Goal: Task Accomplishment & Management: Manage account settings

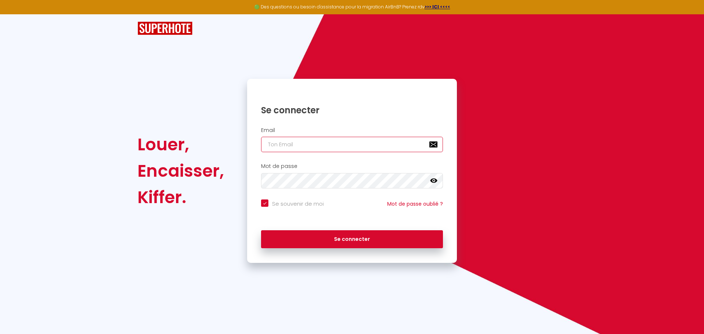
click at [293, 145] on input "email" at bounding box center [352, 144] width 182 height 15
type input "c"
checkbox input "true"
type input "co"
checkbox input "true"
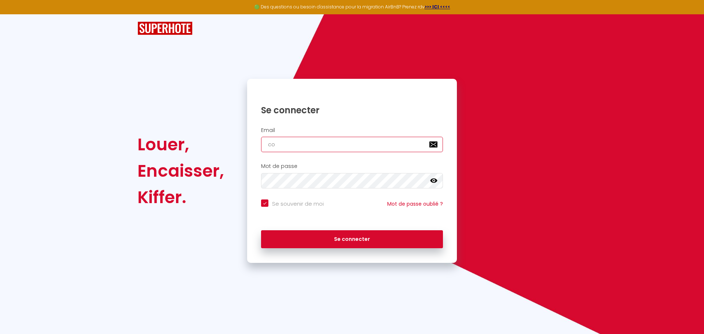
type input "con"
checkbox input "true"
type input "cont"
checkbox input "true"
type input "conta"
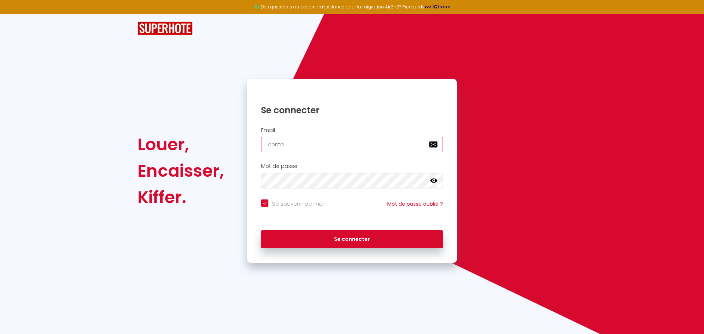
checkbox input "true"
type input "contac"
checkbox input "true"
type input "contact"
checkbox input "true"
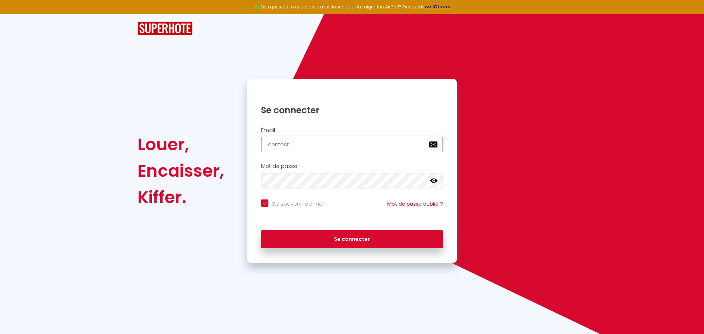
type input "contact@"
checkbox input "true"
type input "contact@n"
checkbox input "true"
type input "contact@ne"
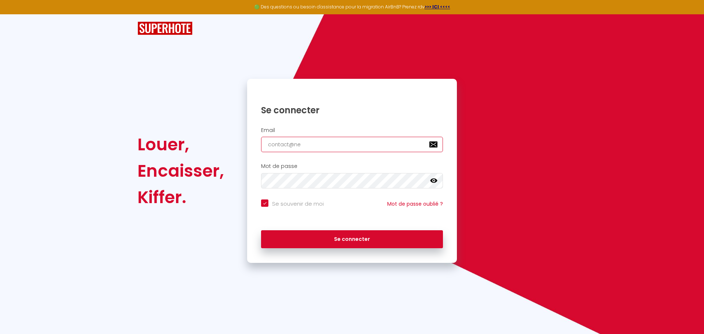
checkbox input "true"
type input "contact@net"
checkbox input "true"
type input "contact@nett"
checkbox input "true"
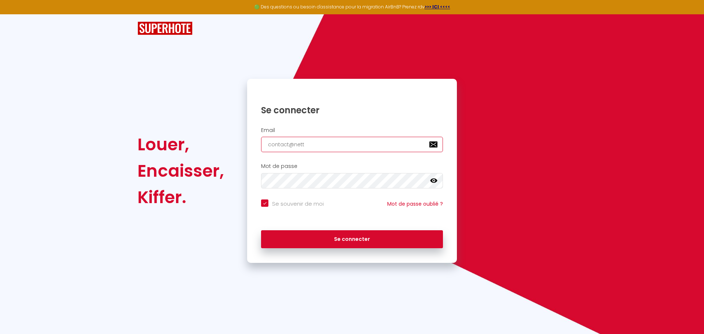
type input "contact@netto"
checkbox input "true"
type input "contact@nettoy"
checkbox input "true"
type input "contact@nettoya"
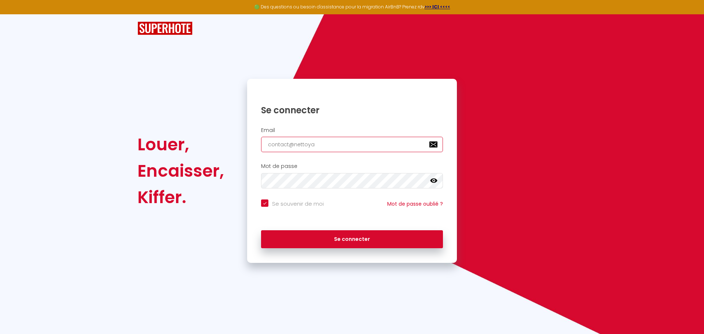
checkbox input "true"
type input "contact@nettoyag"
checkbox input "true"
type input "contact@nettoyage"
checkbox input "true"
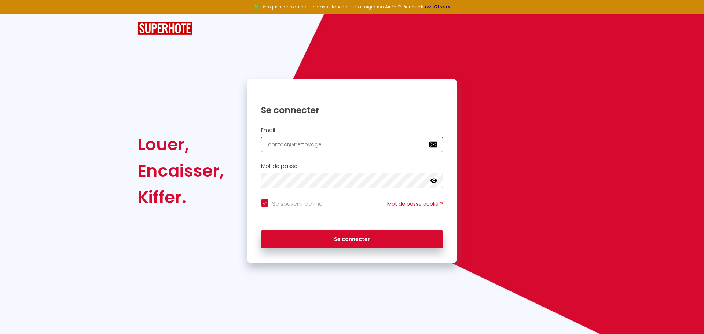
type input "contact@nettoyage-"
checkbox input "true"
type input "contact@nettoyage-t"
checkbox input "true"
type input "contact@nettoyage-to"
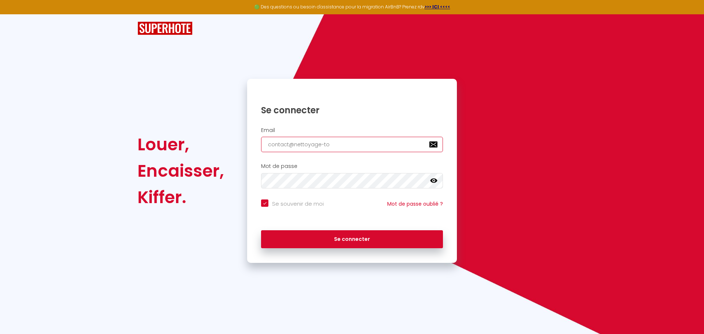
checkbox input "true"
type input "contact@nettoyage-toi"
checkbox input "true"
type input "contact@nettoyage-toit"
checkbox input "true"
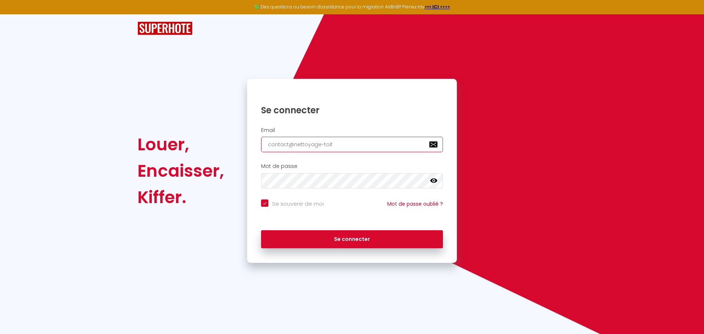
type input "contact@nettoyage-toitu"
checkbox input "true"
type input "contact@nettoyage-toitur"
checkbox input "true"
type input "contact@nettoyage-toiture"
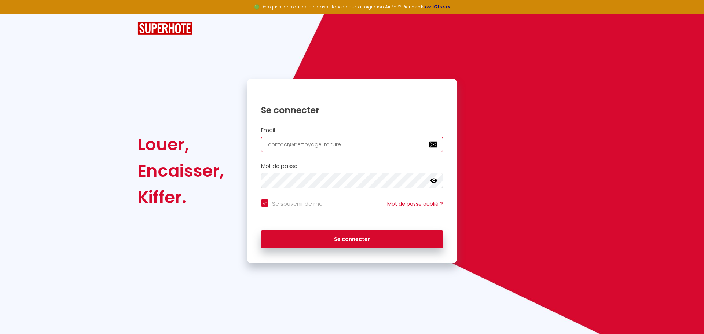
checkbox input "true"
type input "contact@nettoyage-toiture-"
checkbox input "true"
type input "contact@nettoyage-toiture-m"
checkbox input "true"
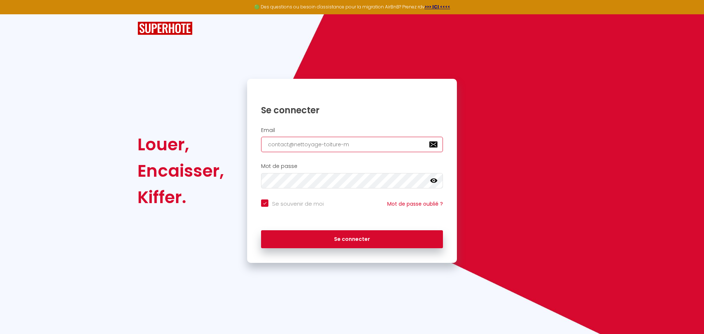
type input "contact@nettoyage-toiture-ma"
checkbox input "true"
type input "contact@nettoyage-toiture-mal"
checkbox input "true"
type input "contact@nettoyage-toiture-malv"
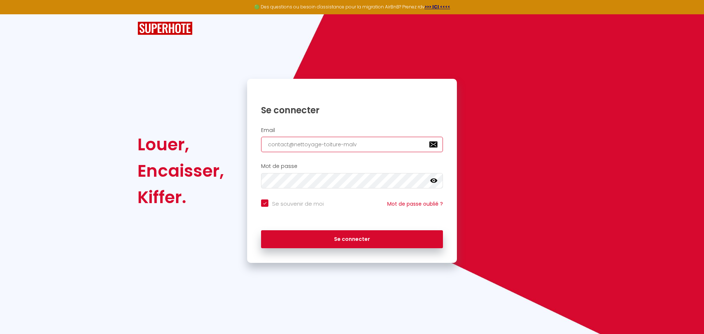
checkbox input "true"
type input "contact@nettoyage-toiture-[PERSON_NAME]"
checkbox input "true"
type input "contact@nettoyage-toiture-malvoi"
checkbox input "true"
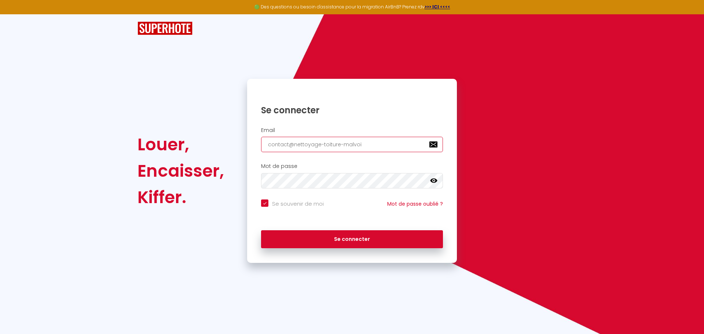
type input "contact@nettoyage-toiture-malvois"
checkbox input "true"
type input "contact@nettoyage-toiture-malvoisi"
checkbox input "true"
type input "contact@nettoyage-toiture-malvoisin"
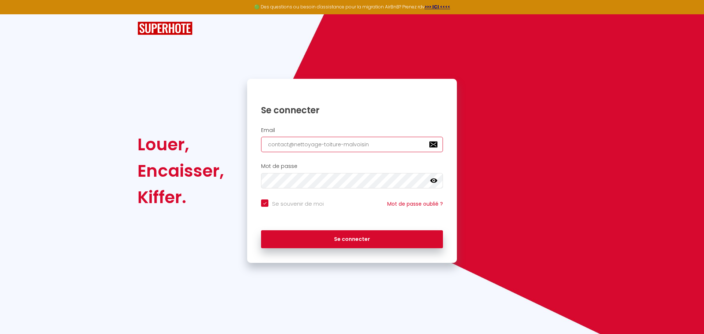
checkbox input "true"
type input "contact@nettoyage-toiture-malvoisin."
checkbox input "true"
type input "contact@nettoyage-toiture-malvoisin.f"
checkbox input "true"
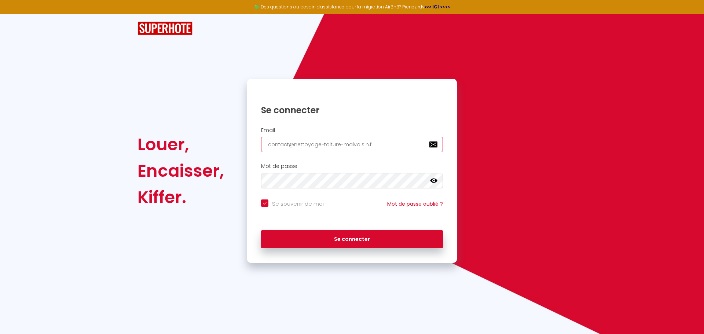
type input "[EMAIL_ADDRESS][DOMAIN_NAME]"
checkbox input "true"
type input "[EMAIL_ADDRESS][DOMAIN_NAME]"
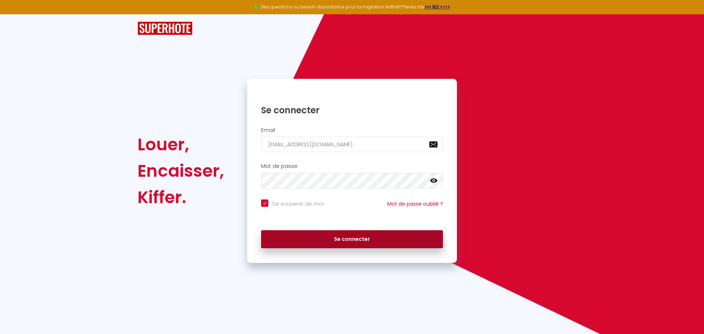
click at [342, 242] on button "Se connecter" at bounding box center [352, 239] width 182 height 18
checkbox input "true"
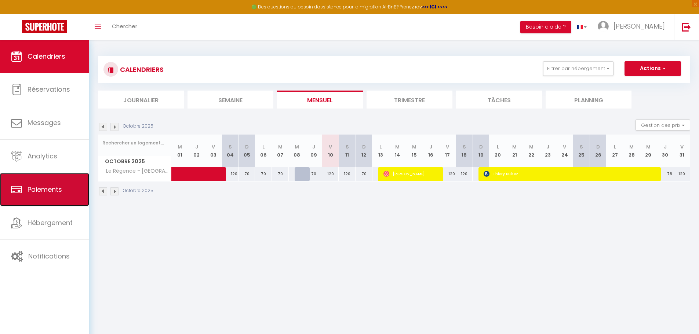
click at [36, 189] on span "Paiements" at bounding box center [45, 189] width 34 height 9
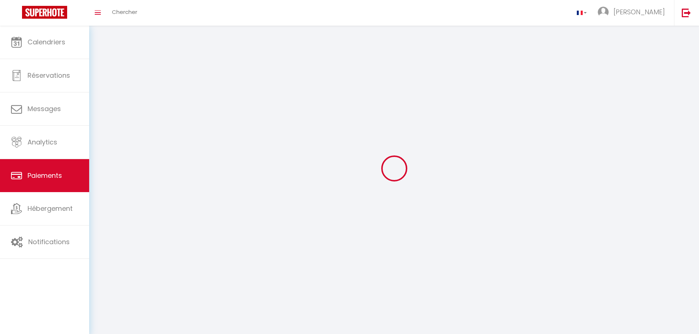
select select "2"
select select "0"
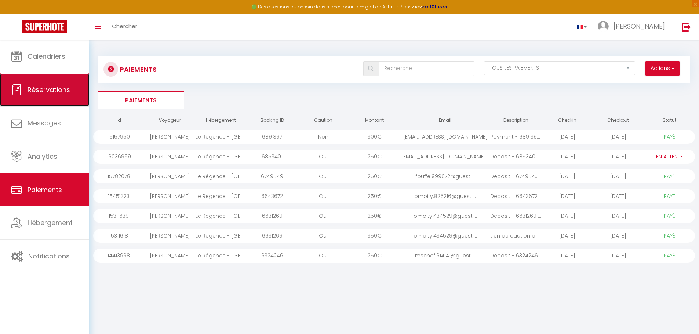
click at [48, 91] on span "Réservations" at bounding box center [49, 89] width 43 height 9
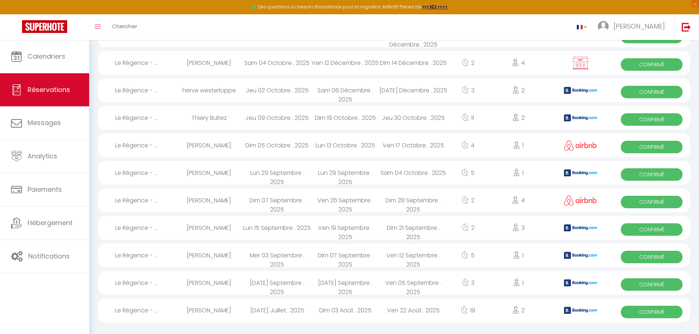
scroll to position [118, 0]
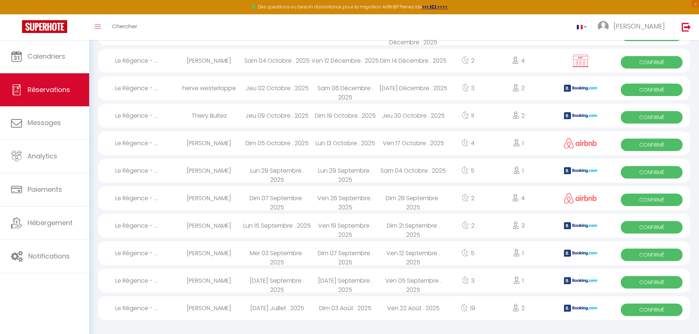
click at [291, 308] on div "[DATE] Juillet . 2025" at bounding box center [277, 308] width 68 height 24
select select "OK"
select select "1"
select select "0"
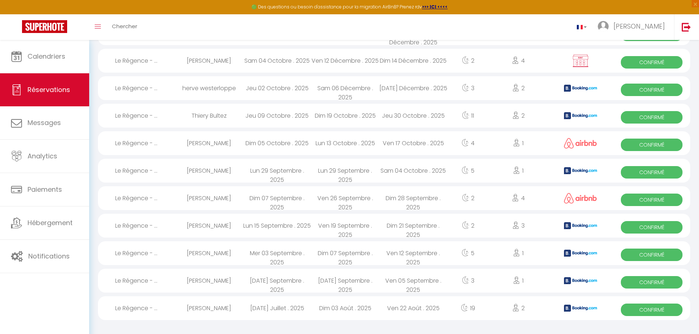
select select "1"
select select
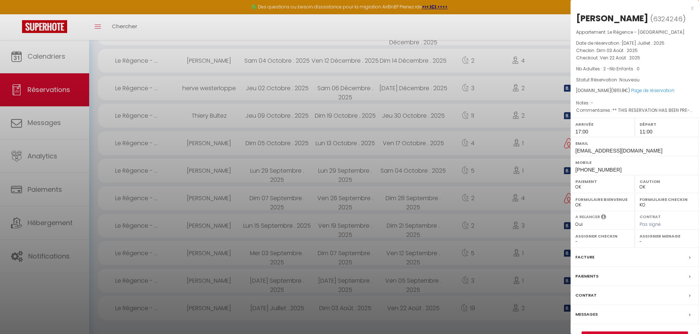
click at [692, 10] on div "x" at bounding box center [631, 8] width 123 height 9
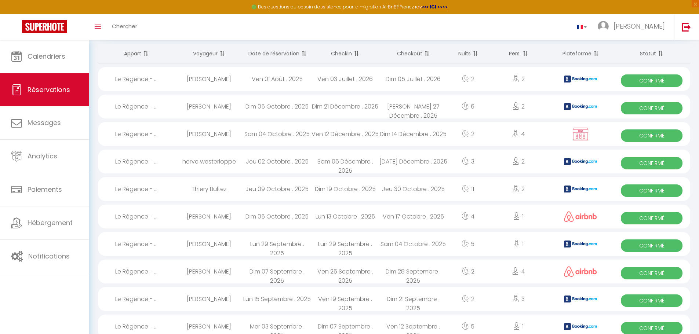
scroll to position [8, 0]
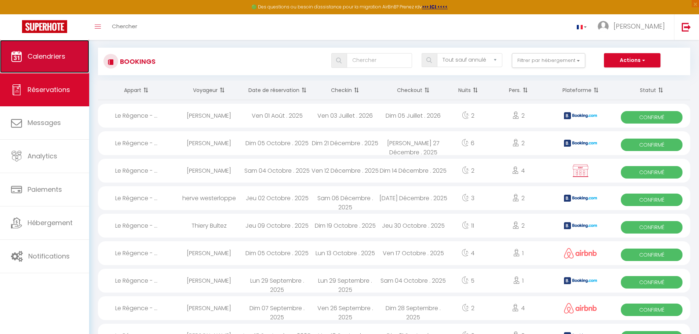
click at [42, 55] on span "Calendriers" at bounding box center [47, 56] width 38 height 9
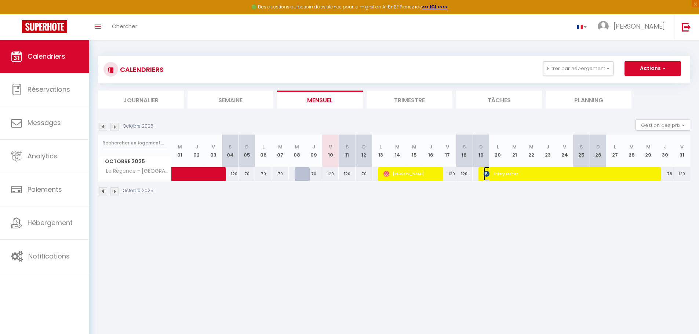
click at [500, 174] on span "Thiery Bultez" at bounding box center [571, 174] width 174 height 14
select select "OK"
select select "KO"
select select "0"
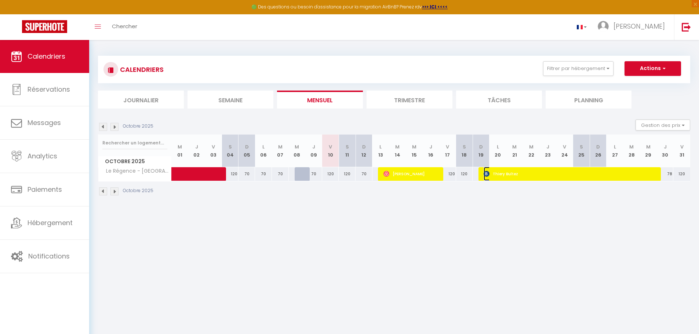
select select "1"
select select
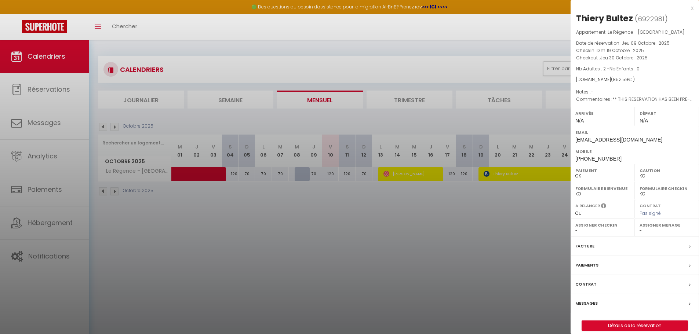
click at [412, 98] on div at bounding box center [349, 167] width 699 height 334
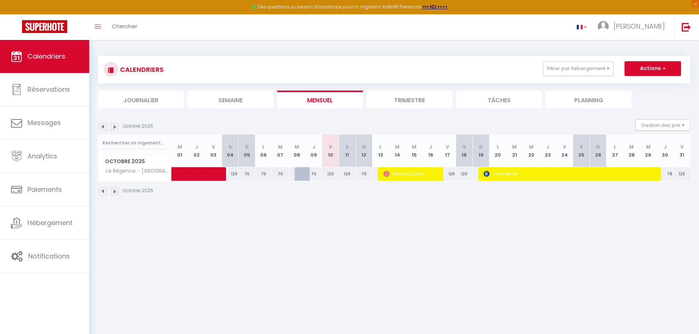
click at [411, 99] on li "Trimestre" at bounding box center [409, 100] width 86 height 18
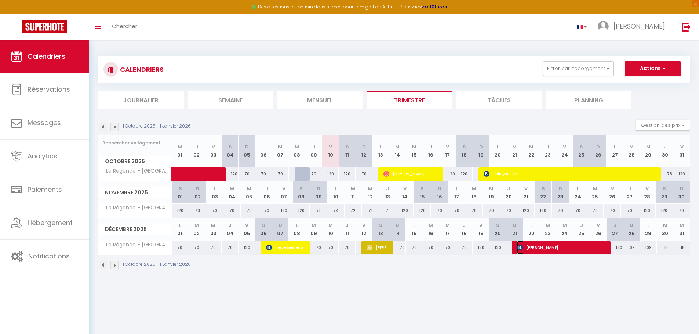
click at [554, 248] on span "[PERSON_NAME]" at bounding box center [562, 248] width 90 height 14
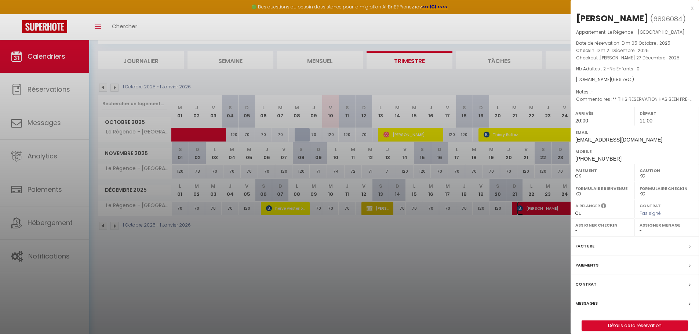
scroll to position [40, 0]
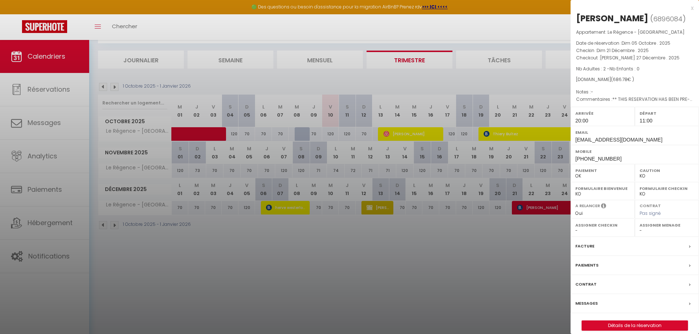
click at [463, 278] on div at bounding box center [349, 167] width 699 height 334
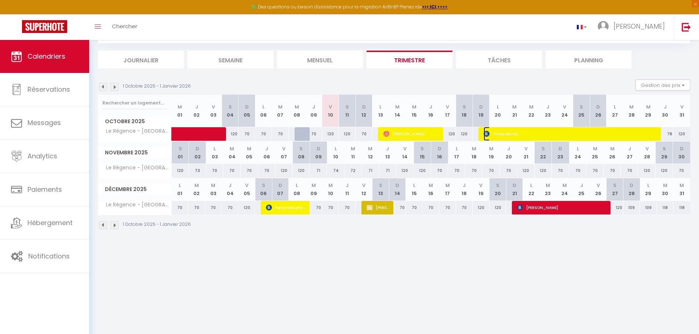
click at [529, 132] on span "Thiery Bultez" at bounding box center [571, 134] width 174 height 14
select select "0"
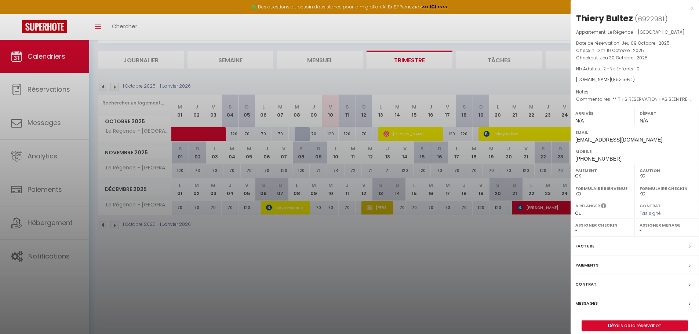
click at [529, 132] on div at bounding box center [349, 167] width 699 height 334
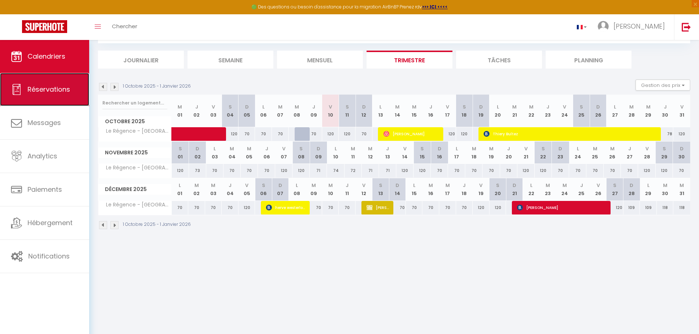
click at [46, 87] on span "Réservations" at bounding box center [49, 89] width 43 height 9
select select "not_cancelled"
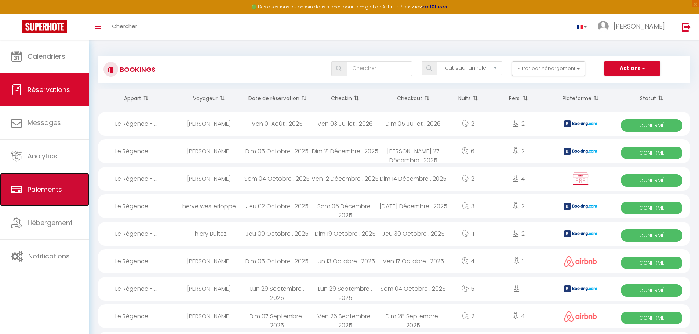
click at [50, 191] on span "Paiements" at bounding box center [45, 189] width 34 height 9
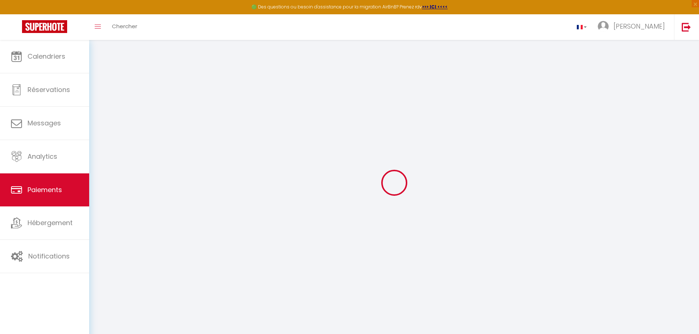
select select "2"
select select "0"
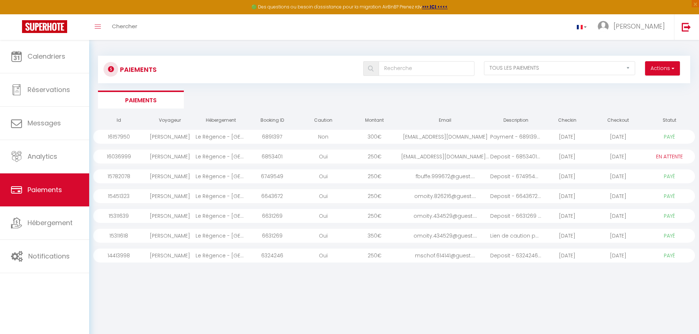
click at [324, 256] on div "Oui" at bounding box center [323, 256] width 51 height 14
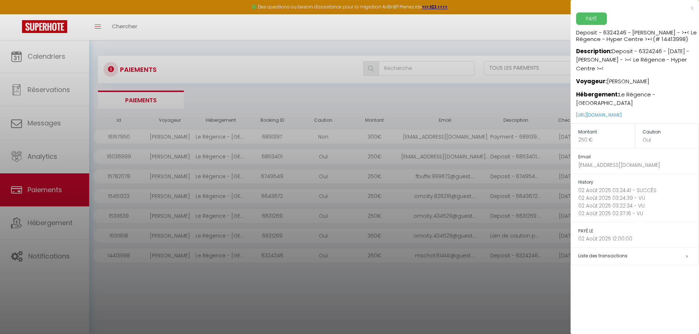
click at [344, 301] on div at bounding box center [349, 167] width 699 height 334
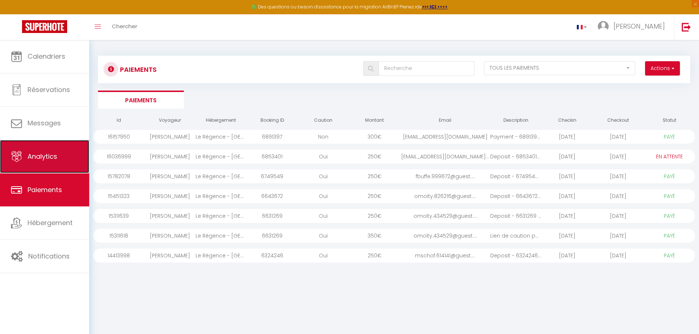
click at [50, 155] on span "Analytics" at bounding box center [43, 156] width 30 height 9
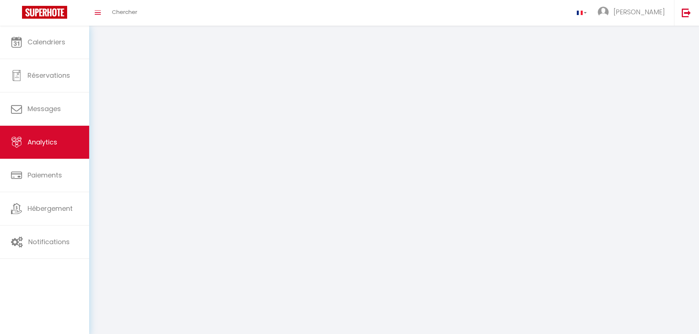
select select "2025"
select select "10"
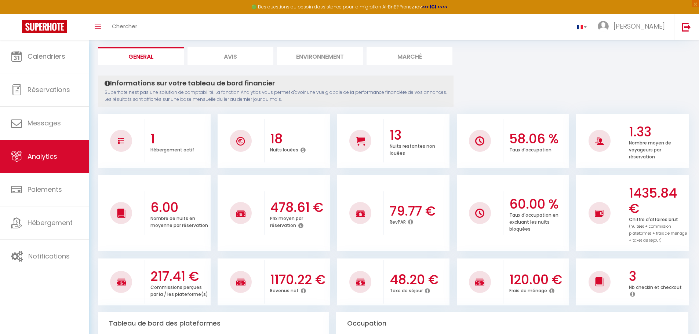
scroll to position [37, 0]
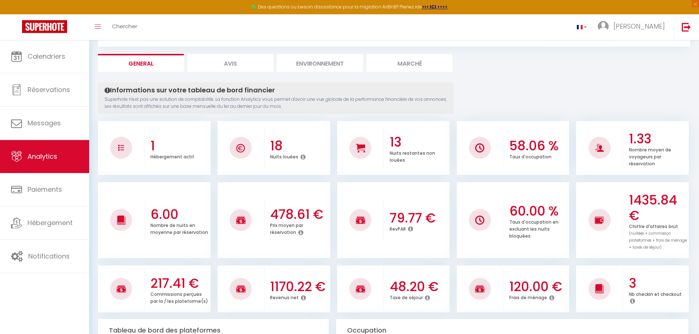
click at [232, 63] on li "Avis" at bounding box center [230, 63] width 86 height 18
select select "2025"
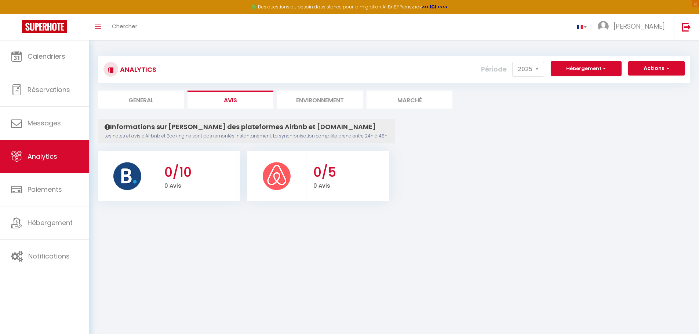
click at [138, 99] on li "General" at bounding box center [141, 100] width 86 height 18
select select "2025"
select select "10"
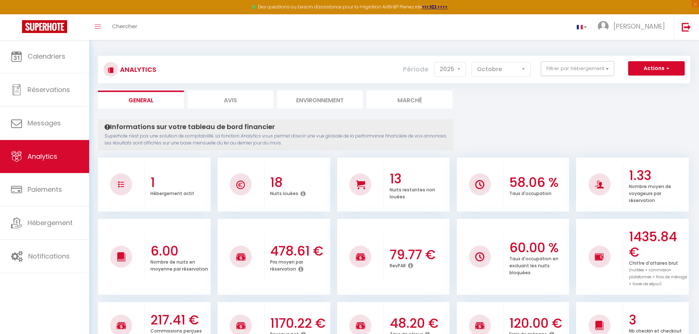
click at [226, 99] on li "Avis" at bounding box center [230, 100] width 86 height 18
select select "2025"
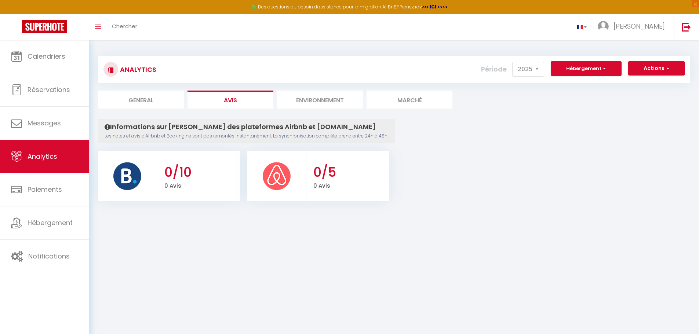
click at [302, 101] on li "Environnement" at bounding box center [320, 100] width 86 height 18
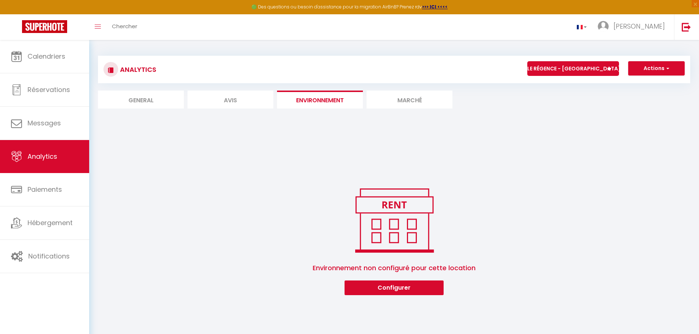
click at [409, 100] on li "Marché" at bounding box center [409, 100] width 86 height 18
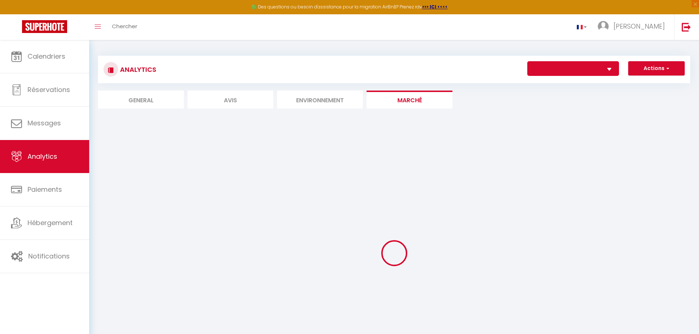
select select "73426"
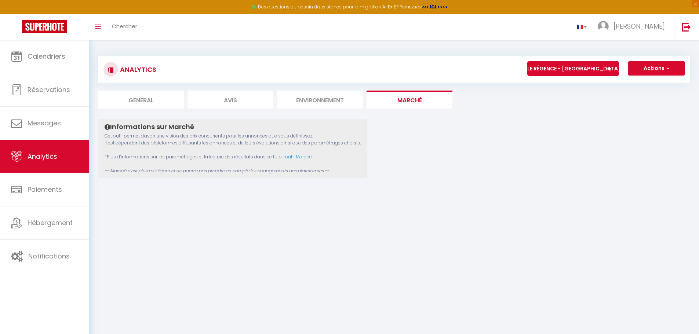
click at [549, 68] on select "Le Régence - [GEOGRAPHIC_DATA]" at bounding box center [573, 68] width 92 height 15
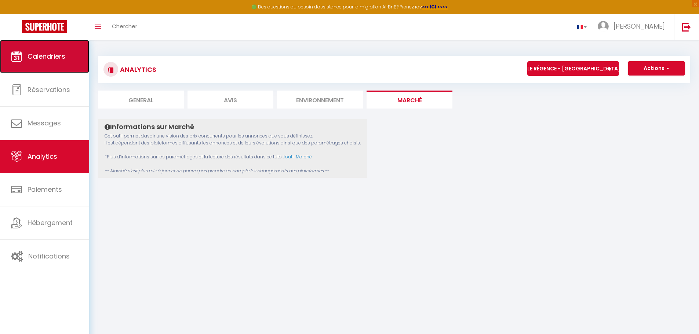
click at [45, 57] on span "Calendriers" at bounding box center [47, 56] width 38 height 9
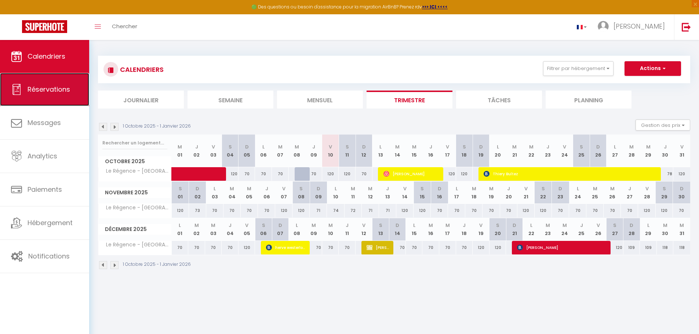
click at [64, 89] on span "Réservations" at bounding box center [49, 89] width 43 height 9
select select "not_cancelled"
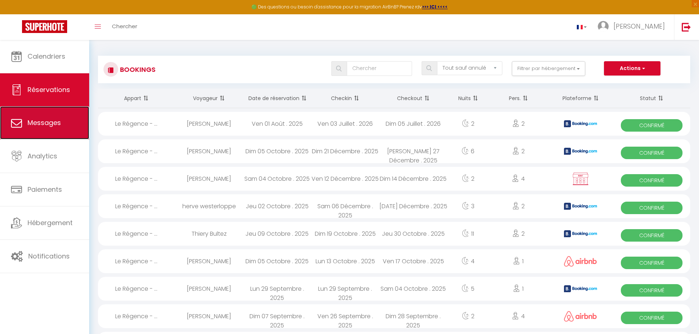
click at [55, 124] on span "Messages" at bounding box center [44, 122] width 33 height 9
select select "message"
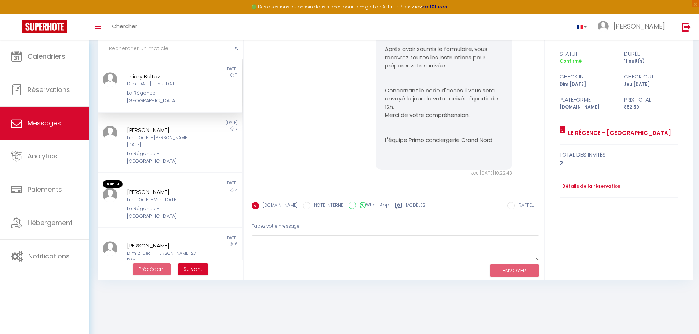
scroll to position [158, 0]
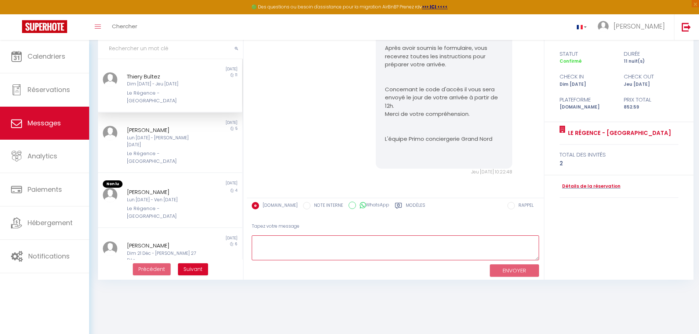
click at [269, 244] on textarea at bounding box center [395, 248] width 287 height 25
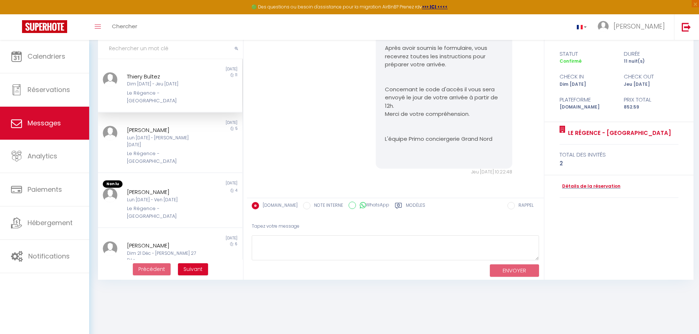
click at [321, 223] on div "Tapez votre message" at bounding box center [395, 227] width 287 height 18
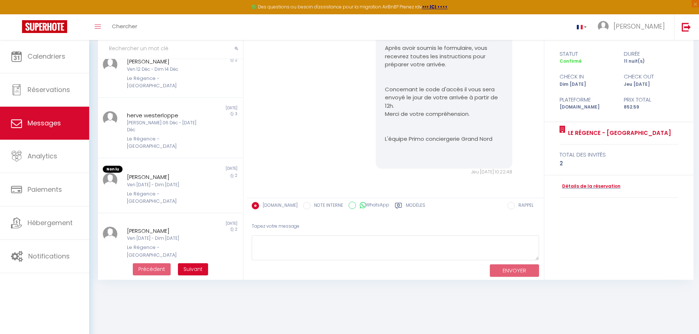
scroll to position [263, 0]
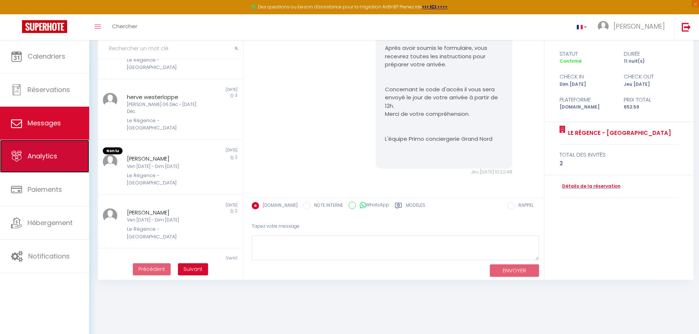
click at [49, 157] on span "Analytics" at bounding box center [43, 156] width 30 height 9
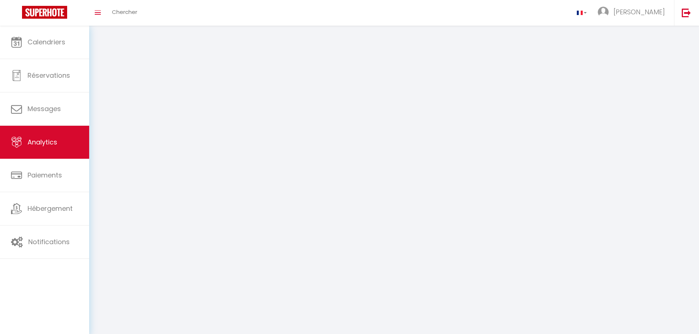
select select "2025"
select select "10"
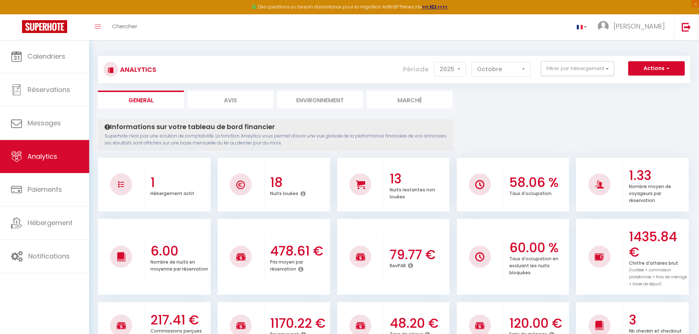
click at [237, 98] on li "Avis" at bounding box center [230, 100] width 86 height 18
select select "2025"
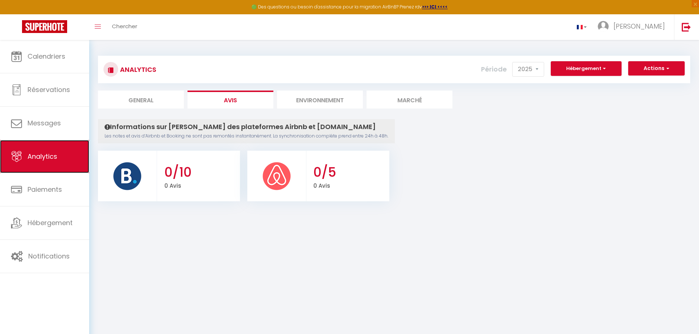
click at [42, 156] on span "Analytics" at bounding box center [43, 156] width 30 height 9
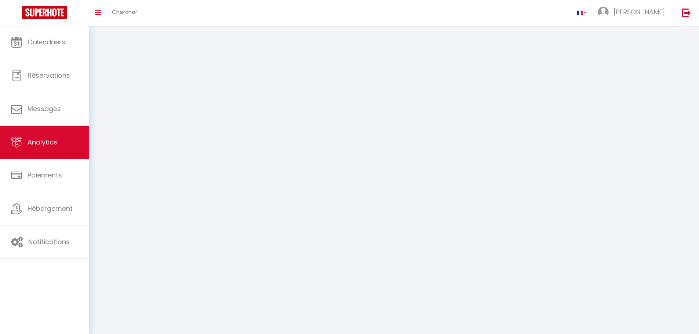
select select "2025"
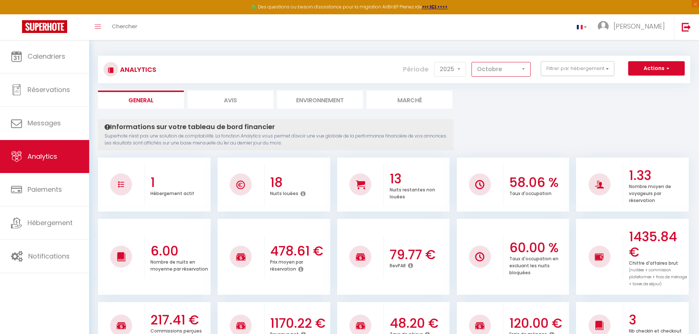
click at [524, 69] on select "[PERSON_NAME] Mars [PERSON_NAME] Juin Juillet Août Septembre Octobre Novembre D…" at bounding box center [500, 69] width 59 height 15
click at [472, 62] on select "[PERSON_NAME] Mars [PERSON_NAME] Juin Juillet Août Septembre Octobre Novembre D…" at bounding box center [500, 69] width 59 height 15
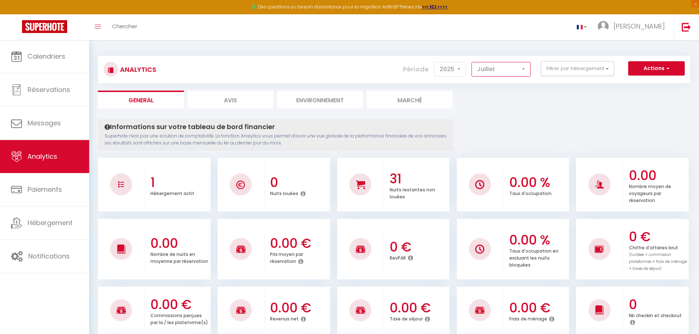
click at [524, 69] on select "[PERSON_NAME] Mars [PERSON_NAME] Juin Juillet Août Septembre Octobre Novembre D…" at bounding box center [500, 69] width 59 height 15
click at [472, 62] on select "[PERSON_NAME] Mars [PERSON_NAME] Juin Juillet Août Septembre Octobre Novembre D…" at bounding box center [500, 69] width 59 height 15
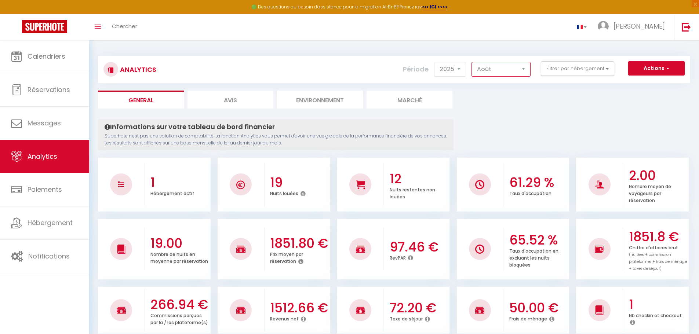
click at [524, 70] on select "[PERSON_NAME] Mars [PERSON_NAME] Juin Juillet Août Septembre Octobre Novembre D…" at bounding box center [500, 69] width 59 height 15
click at [472, 62] on select "[PERSON_NAME] Mars [PERSON_NAME] Juin Juillet Août Septembre Octobre Novembre D…" at bounding box center [500, 69] width 59 height 15
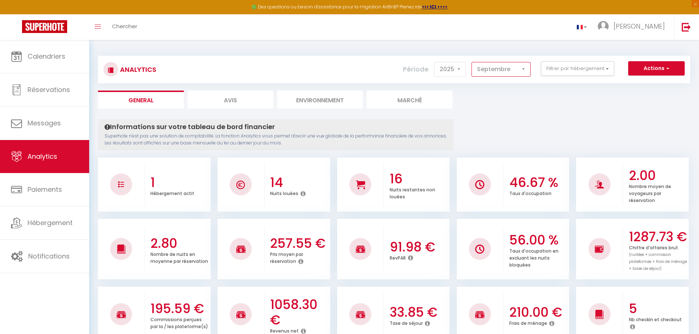
click at [524, 70] on select "[PERSON_NAME] Mars [PERSON_NAME] Juin Juillet Août Septembre Octobre Novembre D…" at bounding box center [500, 69] width 59 height 15
click at [472, 62] on select "[PERSON_NAME] Mars [PERSON_NAME] Juin Juillet Août Septembre Octobre Novembre D…" at bounding box center [500, 69] width 59 height 15
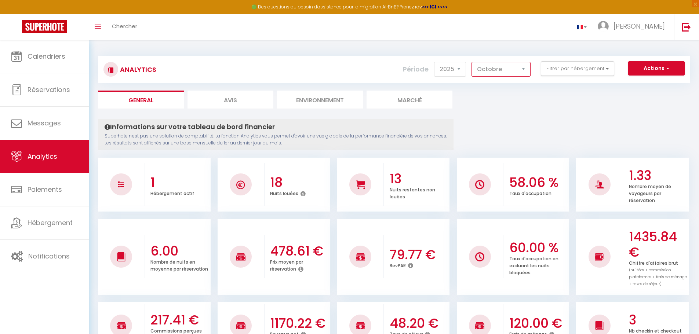
click at [524, 68] on select "[PERSON_NAME] Mars [PERSON_NAME] Juin Juillet Août Septembre Octobre Novembre D…" at bounding box center [500, 69] width 59 height 15
click at [472, 62] on select "[PERSON_NAME] Mars [PERSON_NAME] Juin Juillet Août Septembre Octobre Novembre D…" at bounding box center [500, 69] width 59 height 15
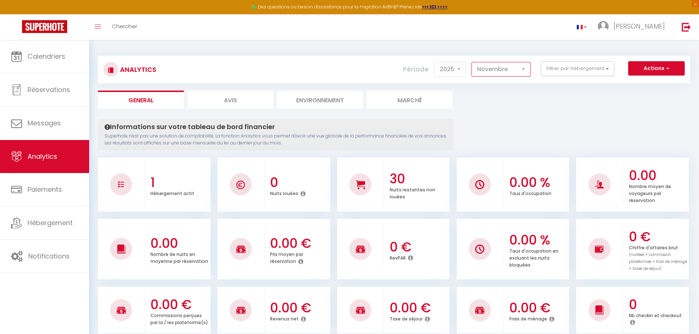
click at [525, 70] on select "[PERSON_NAME] Mars [PERSON_NAME] Juin Juillet Août Septembre Octobre Novembre D…" at bounding box center [500, 69] width 59 height 15
click at [472, 62] on select "[PERSON_NAME] Mars [PERSON_NAME] Juin Juillet Août Septembre Octobre Novembre D…" at bounding box center [500, 69] width 59 height 15
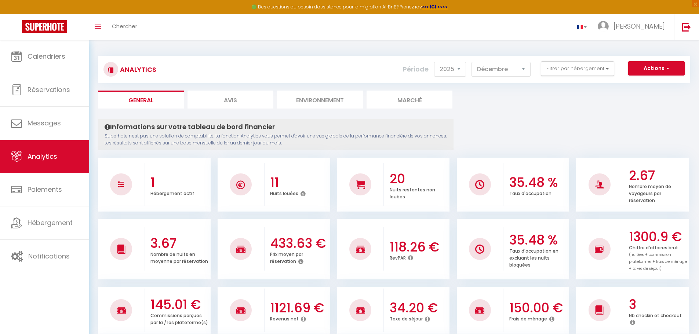
click at [140, 101] on li "General" at bounding box center [141, 100] width 86 height 18
click at [525, 69] on select "[PERSON_NAME] Mars [PERSON_NAME] Juin Juillet Août Septembre Octobre Novembre D…" at bounding box center [500, 69] width 59 height 15
click at [472, 62] on select "[PERSON_NAME] Mars [PERSON_NAME] Juin Juillet Août Septembre Octobre Novembre D…" at bounding box center [500, 69] width 59 height 15
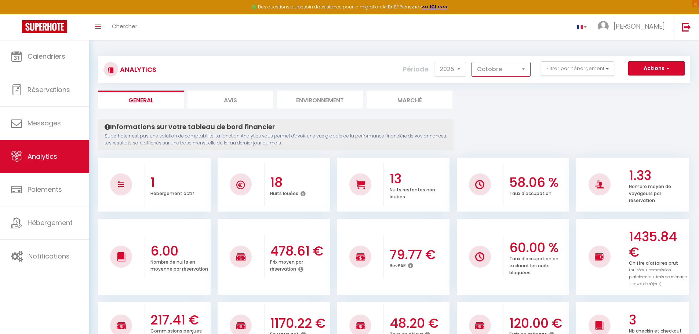
click at [524, 68] on select "[PERSON_NAME] Mars [PERSON_NAME] Juin Juillet Août Septembre Octobre Novembre D…" at bounding box center [500, 69] width 59 height 15
select select "8"
click at [472, 62] on select "[PERSON_NAME] Mars [PERSON_NAME] Juin Juillet Août Septembre Octobre Novembre D…" at bounding box center [500, 69] width 59 height 15
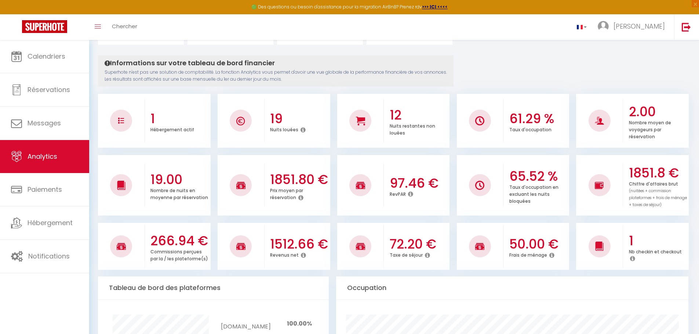
scroll to position [37, 0]
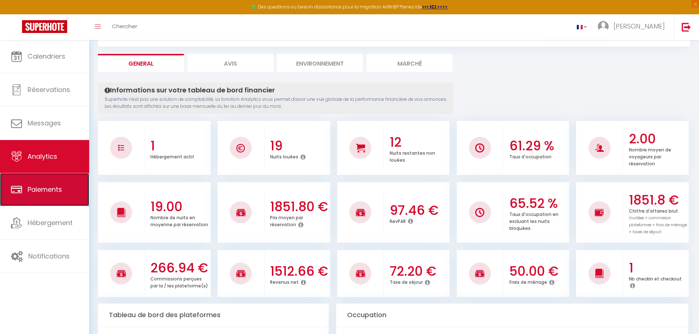
click at [46, 188] on span "Paiements" at bounding box center [45, 189] width 34 height 9
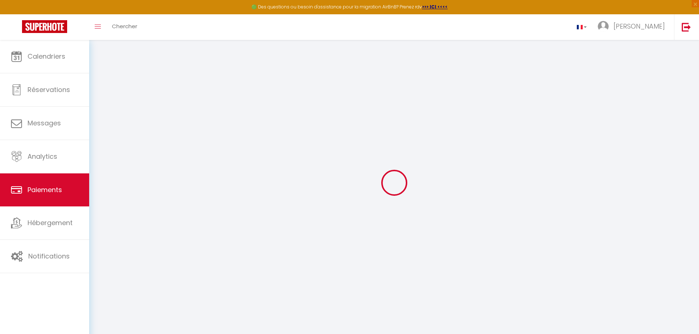
select select "2"
select select "0"
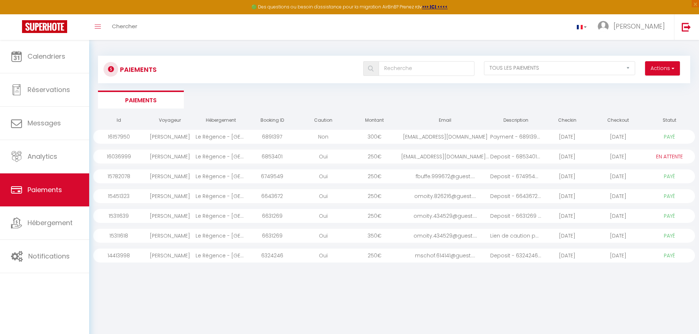
click at [203, 255] on div "Le Régence - [GEOGRAPHIC_DATA]" at bounding box center [221, 256] width 51 height 14
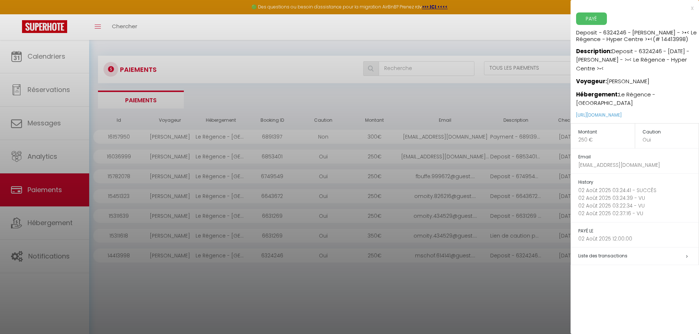
click at [48, 188] on div at bounding box center [349, 167] width 699 height 334
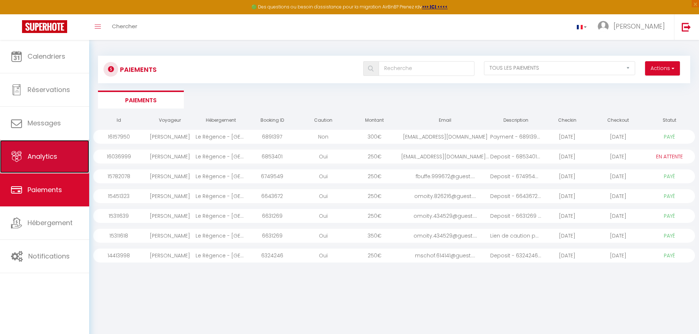
click at [38, 154] on span "Analytics" at bounding box center [43, 156] width 30 height 9
select select "2025"
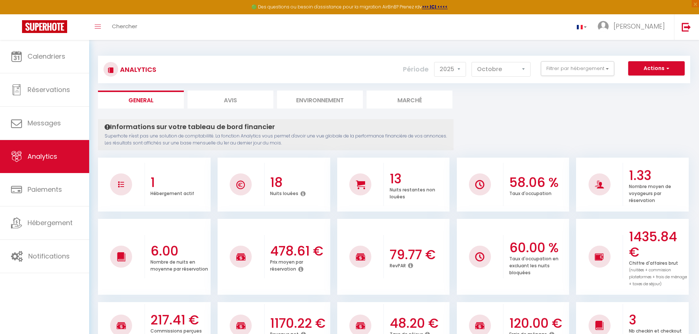
click at [602, 257] on img at bounding box center [599, 256] width 9 height 9
click at [524, 69] on select "[PERSON_NAME] Mars [PERSON_NAME] Juin Juillet Août Septembre Octobre Novembre D…" at bounding box center [500, 69] width 59 height 15
click at [472, 62] on select "[PERSON_NAME] Mars [PERSON_NAME] Juin Juillet Août Septembre Octobre Novembre D…" at bounding box center [500, 69] width 59 height 15
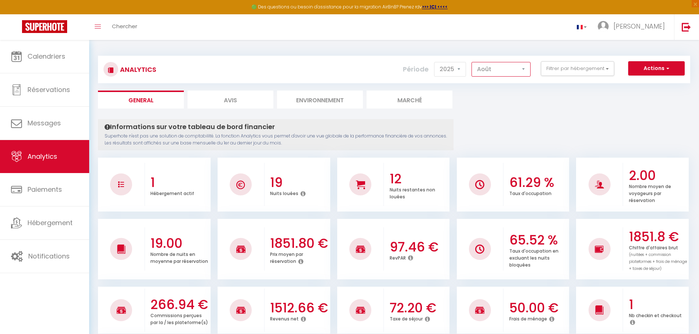
click at [524, 68] on select "[PERSON_NAME] Mars [PERSON_NAME] Juin Juillet Août Septembre Octobre Novembre D…" at bounding box center [500, 69] width 59 height 15
click at [472, 62] on select "[PERSON_NAME] Mars [PERSON_NAME] Juin Juillet Août Septembre Octobre Novembre D…" at bounding box center [500, 69] width 59 height 15
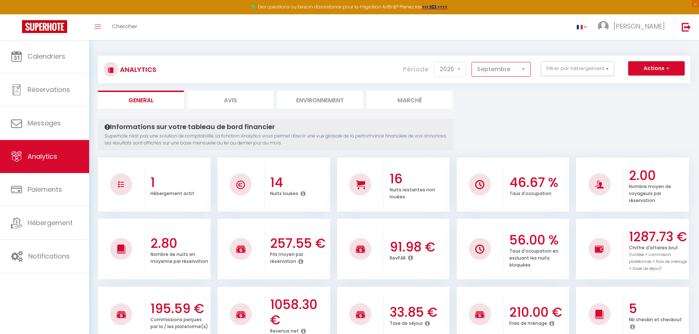
click at [525, 69] on select "[PERSON_NAME] Mars [PERSON_NAME] Juin Juillet Août Septembre Octobre Novembre D…" at bounding box center [500, 69] width 59 height 15
click at [472, 62] on select "[PERSON_NAME] Mars [PERSON_NAME] Juin Juillet Août Septembre Octobre Novembre D…" at bounding box center [500, 69] width 59 height 15
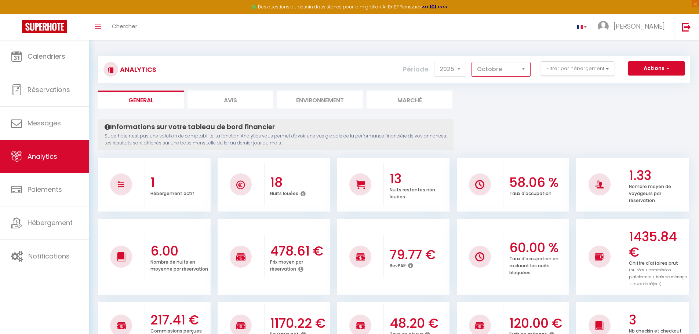
click at [524, 68] on select "[PERSON_NAME] Mars [PERSON_NAME] Juin Juillet Août Septembre Octobre Novembre D…" at bounding box center [500, 69] width 59 height 15
click at [472, 62] on select "[PERSON_NAME] Mars [PERSON_NAME] Juin Juillet Août Septembre Octobre Novembre D…" at bounding box center [500, 69] width 59 height 15
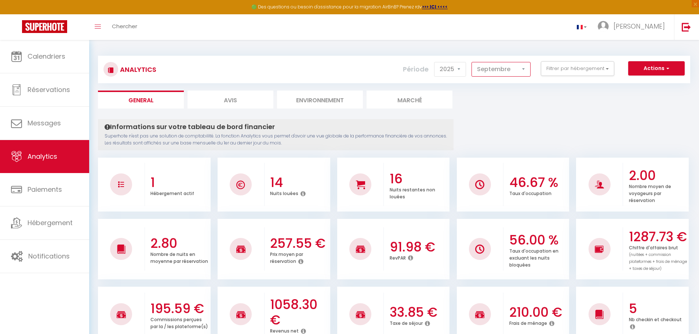
click at [523, 69] on select "[PERSON_NAME] Mars [PERSON_NAME] Juin Juillet Août Septembre Octobre Novembre D…" at bounding box center [500, 69] width 59 height 15
click at [472, 62] on select "[PERSON_NAME] Mars [PERSON_NAME] Juin Juillet Août Septembre Octobre Novembre D…" at bounding box center [500, 69] width 59 height 15
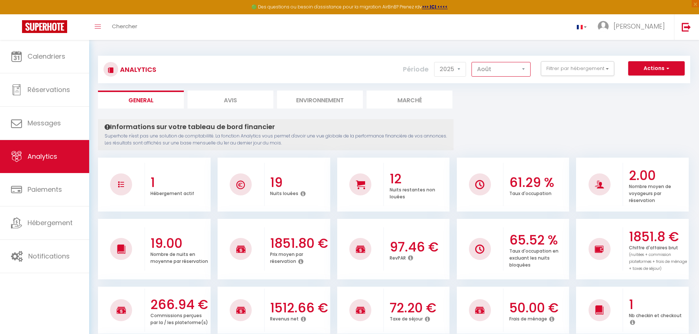
click at [524, 68] on select "[PERSON_NAME] Mars [PERSON_NAME] Juin Juillet Août Septembre Octobre Novembre D…" at bounding box center [500, 69] width 59 height 15
click at [524, 69] on select "[PERSON_NAME] Mars [PERSON_NAME] Juin Juillet Août Septembre Octobre Novembre D…" at bounding box center [500, 69] width 59 height 15
click at [472, 62] on select "[PERSON_NAME] Mars [PERSON_NAME] Juin Juillet Août Septembre Octobre Novembre D…" at bounding box center [500, 69] width 59 height 15
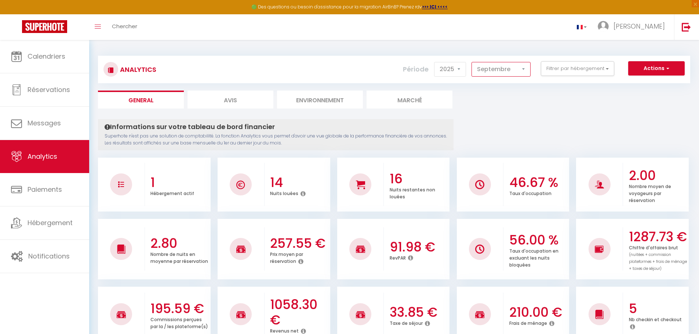
click at [524, 70] on select "[PERSON_NAME] Mars [PERSON_NAME] Juin Juillet Août Septembre Octobre Novembre D…" at bounding box center [500, 69] width 59 height 15
select select "10"
click at [472, 62] on select "[PERSON_NAME] Mars [PERSON_NAME] Juin Juillet Août Septembre Octobre Novembre D…" at bounding box center [500, 69] width 59 height 15
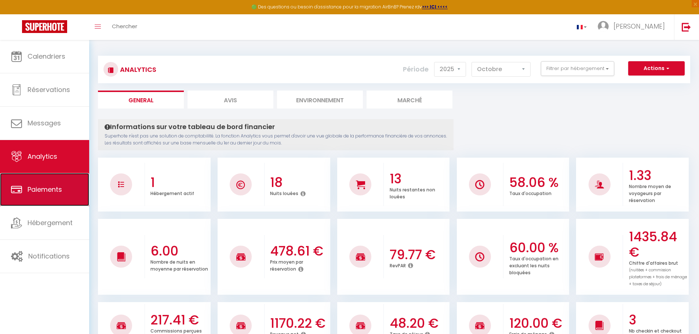
click at [35, 194] on span "Paiements" at bounding box center [45, 189] width 34 height 9
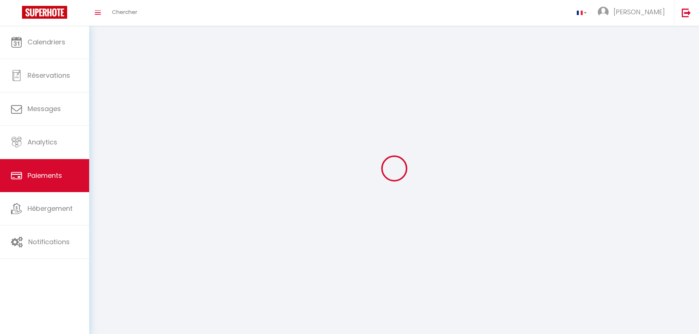
select select "2"
select select "0"
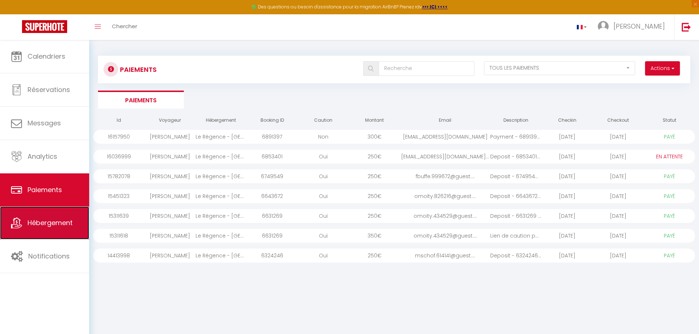
click at [60, 223] on span "Hébergement" at bounding box center [50, 222] width 45 height 9
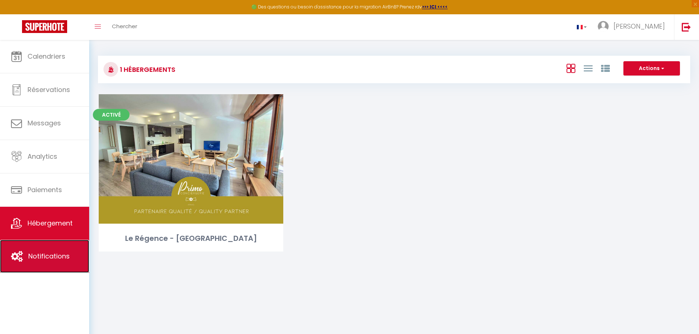
click at [45, 257] on span "Notifications" at bounding box center [48, 256] width 41 height 9
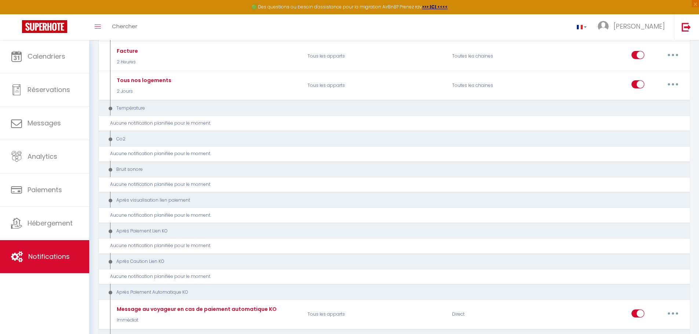
scroll to position [440, 0]
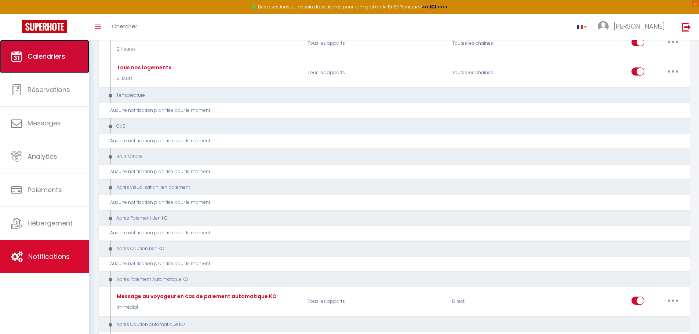
click at [37, 54] on span "Calendriers" at bounding box center [47, 56] width 38 height 9
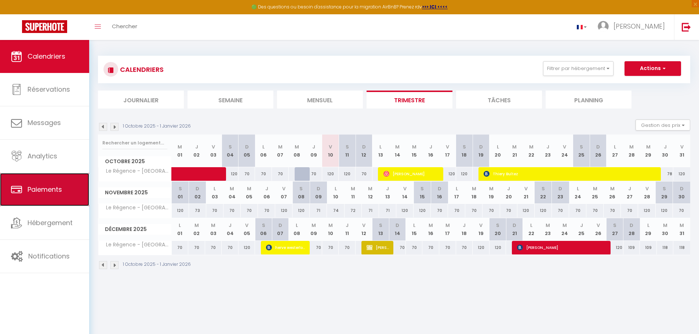
click at [42, 190] on span "Paiements" at bounding box center [45, 189] width 34 height 9
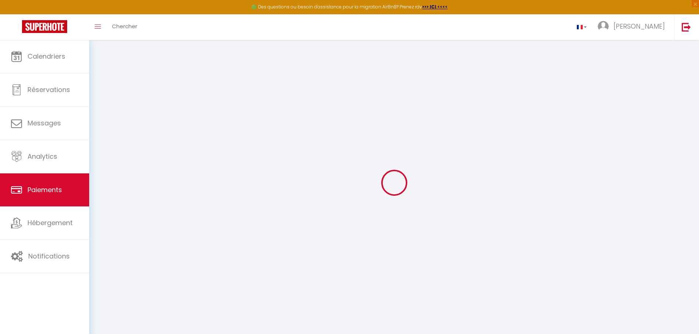
select select "2"
select select "0"
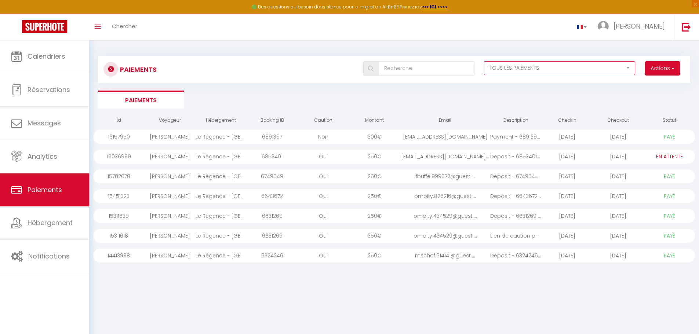
click at [627, 68] on select "EN ATTENTE PAYÉ TOUS LES PAIEMENTS" at bounding box center [559, 68] width 151 height 14
select select "1"
click at [484, 61] on select "EN ATTENTE PAYÉ TOUS LES PAIEMENTS" at bounding box center [559, 68] width 151 height 14
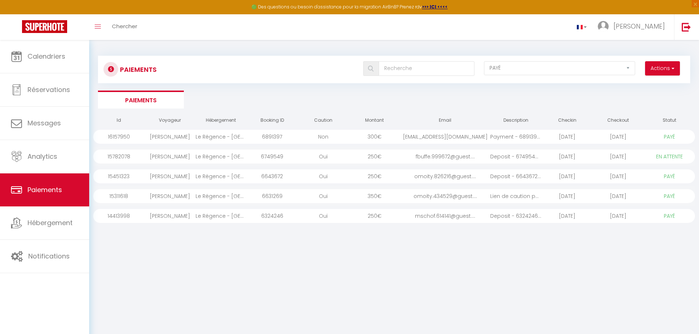
click at [219, 176] on div "Le Régence - [GEOGRAPHIC_DATA]" at bounding box center [221, 176] width 51 height 14
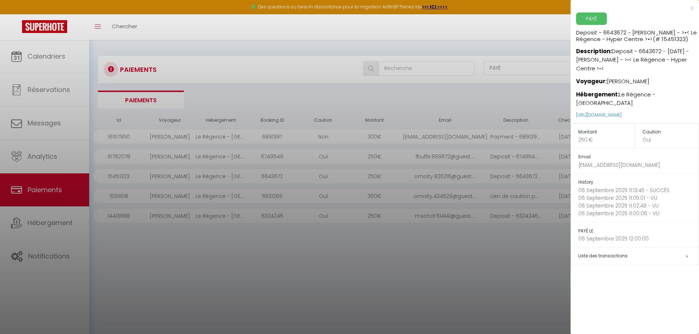
click at [219, 197] on div at bounding box center [349, 167] width 699 height 334
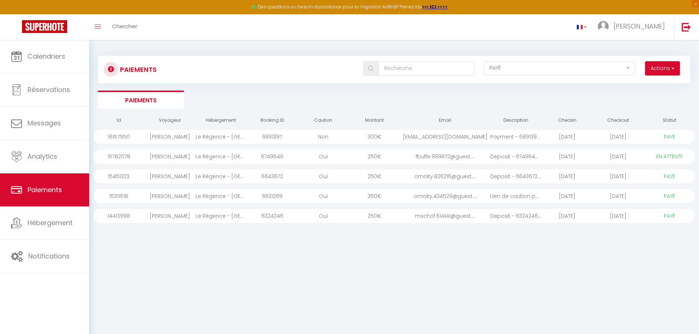
click at [219, 197] on div "Le Régence - [GEOGRAPHIC_DATA]" at bounding box center [221, 196] width 51 height 14
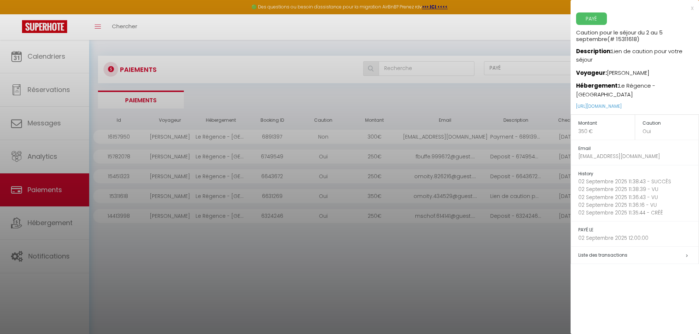
click at [146, 99] on div at bounding box center [349, 167] width 699 height 334
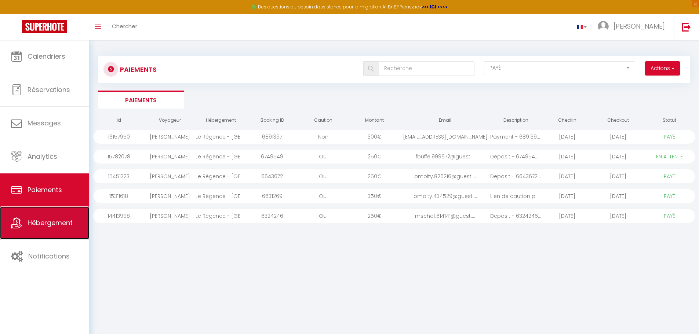
click at [51, 222] on span "Hébergement" at bounding box center [50, 222] width 45 height 9
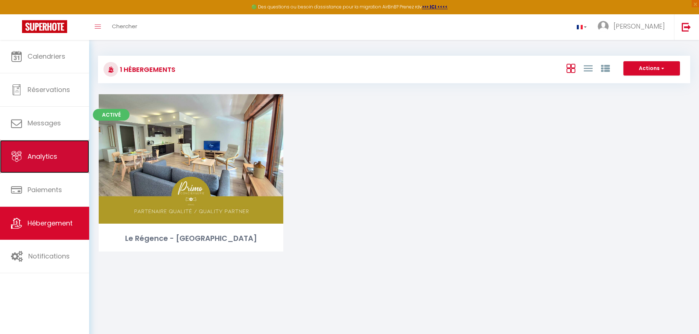
click at [47, 154] on span "Analytics" at bounding box center [43, 156] width 30 height 9
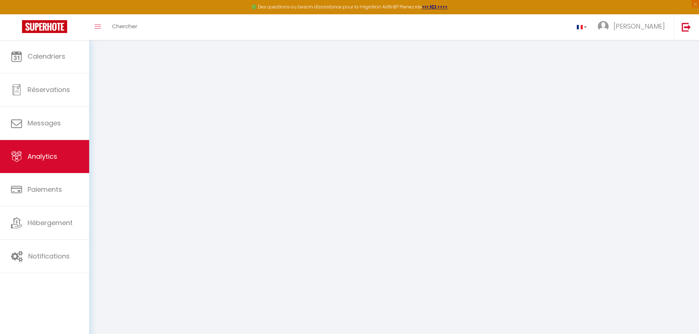
select select "2025"
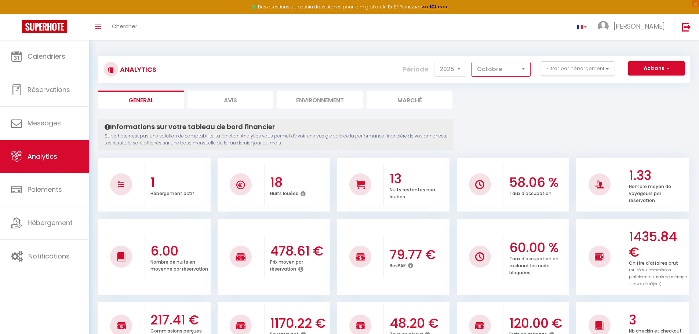
click at [524, 70] on select "[PERSON_NAME] Mars [PERSON_NAME] Juin Juillet Août Septembre Octobre Novembre D…" at bounding box center [500, 69] width 59 height 15
click at [472, 62] on select "[PERSON_NAME] Mars [PERSON_NAME] Juin Juillet Août Septembre Octobre Novembre D…" at bounding box center [500, 69] width 59 height 15
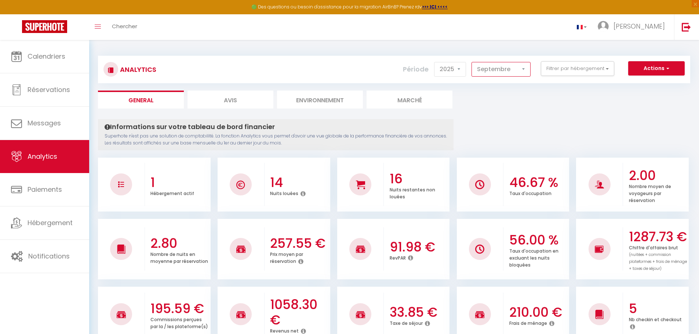
click at [525, 70] on select "[PERSON_NAME] Mars [PERSON_NAME] Juin Juillet Août Septembre Octobre Novembre D…" at bounding box center [500, 69] width 59 height 15
click at [472, 62] on select "[PERSON_NAME] Mars [PERSON_NAME] Juin Juillet Août Septembre Octobre Novembre D…" at bounding box center [500, 69] width 59 height 15
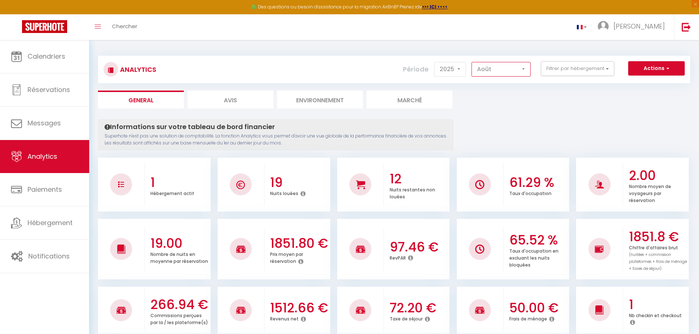
click at [524, 69] on select "[PERSON_NAME] Mars [PERSON_NAME] Juin Juillet Août Septembre Octobre Novembre D…" at bounding box center [500, 69] width 59 height 15
click at [472, 62] on select "[PERSON_NAME] Mars [PERSON_NAME] Juin Juillet Août Septembre Octobre Novembre D…" at bounding box center [500, 69] width 59 height 15
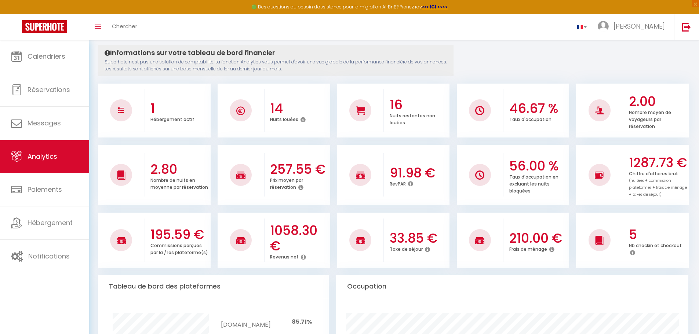
scroll to position [73, 0]
click at [478, 246] on img at bounding box center [479, 241] width 9 height 9
click at [602, 246] on img at bounding box center [599, 241] width 9 height 9
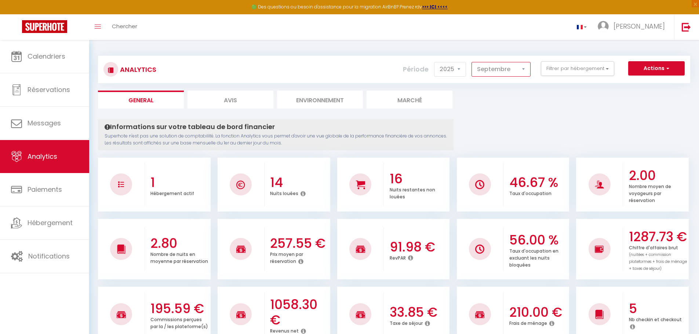
click at [524, 70] on select "[PERSON_NAME] Mars [PERSON_NAME] Juin Juillet Août Septembre Octobre Novembre D…" at bounding box center [500, 69] width 59 height 15
select select "8"
click at [472, 62] on select "[PERSON_NAME] Mars [PERSON_NAME] Juin Juillet Août Septembre Octobre Novembre D…" at bounding box center [500, 69] width 59 height 15
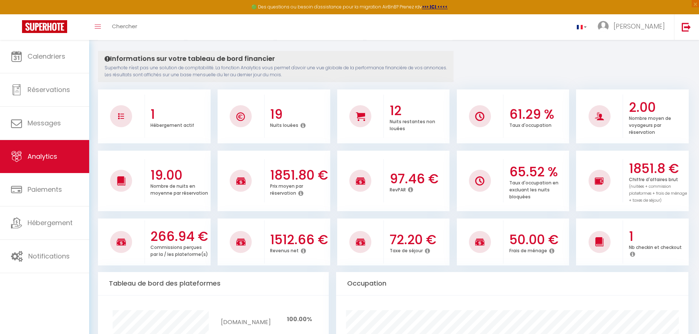
scroll to position [110, 0]
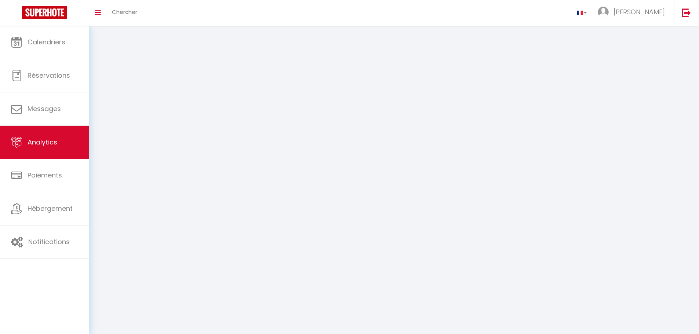
select select "2025"
select select "10"
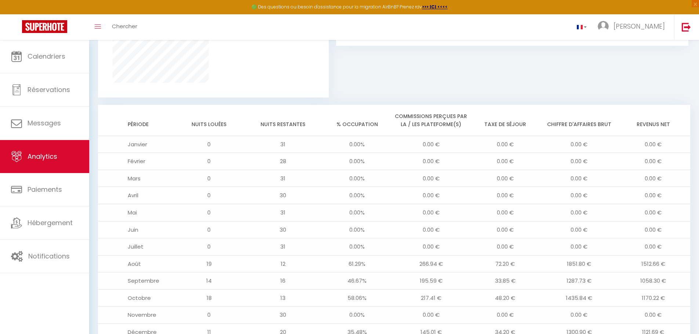
scroll to position [581, 0]
